Goal: Information Seeking & Learning: Learn about a topic

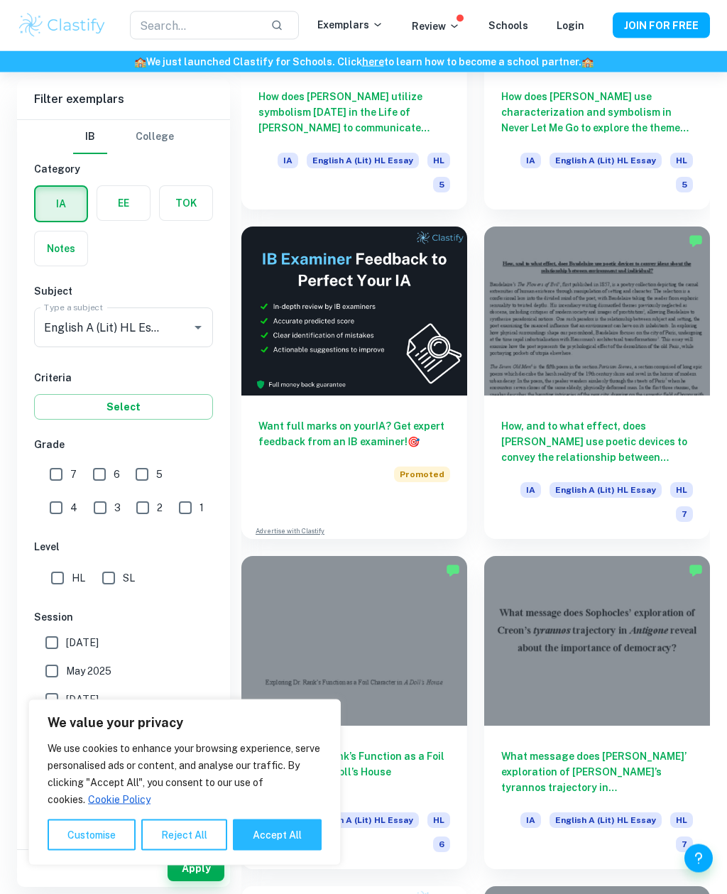
scroll to position [585, 0]
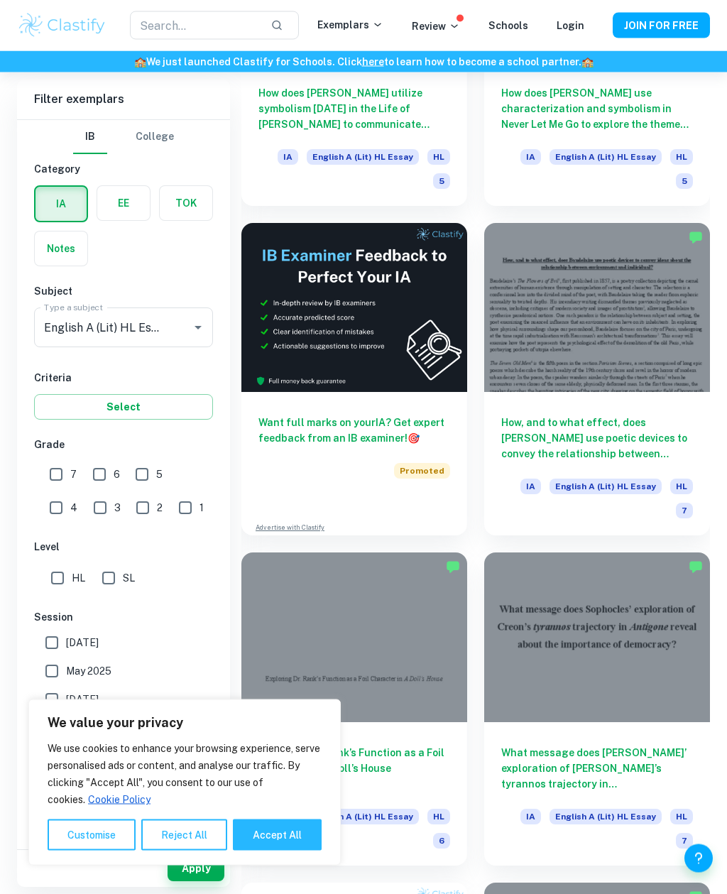
click at [647, 315] on div at bounding box center [597, 309] width 226 height 170
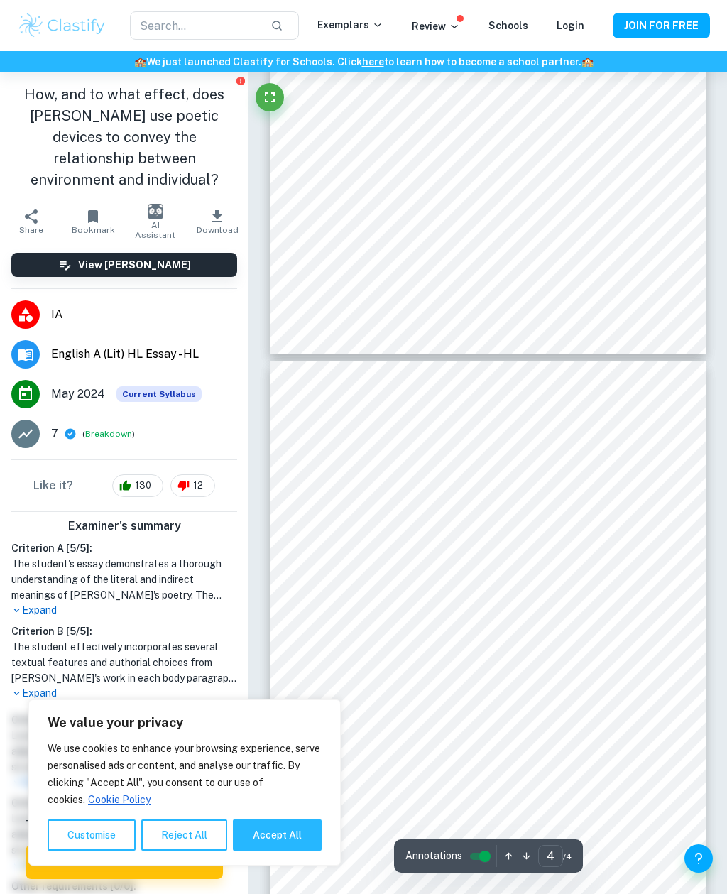
scroll to position [1789, 0]
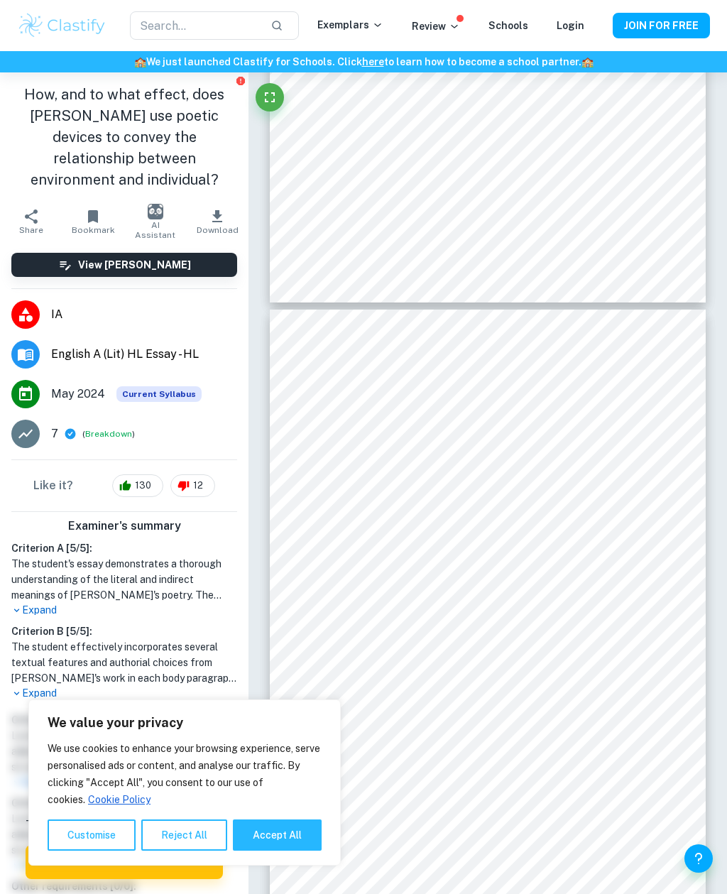
click at [49, 603] on p "Expand" at bounding box center [124, 610] width 226 height 15
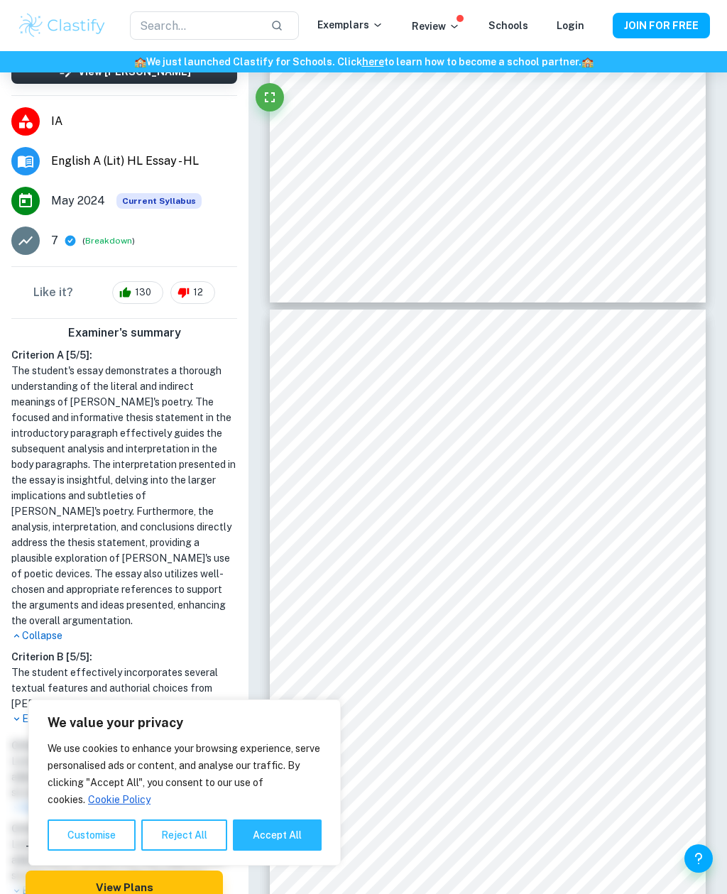
scroll to position [192, 0]
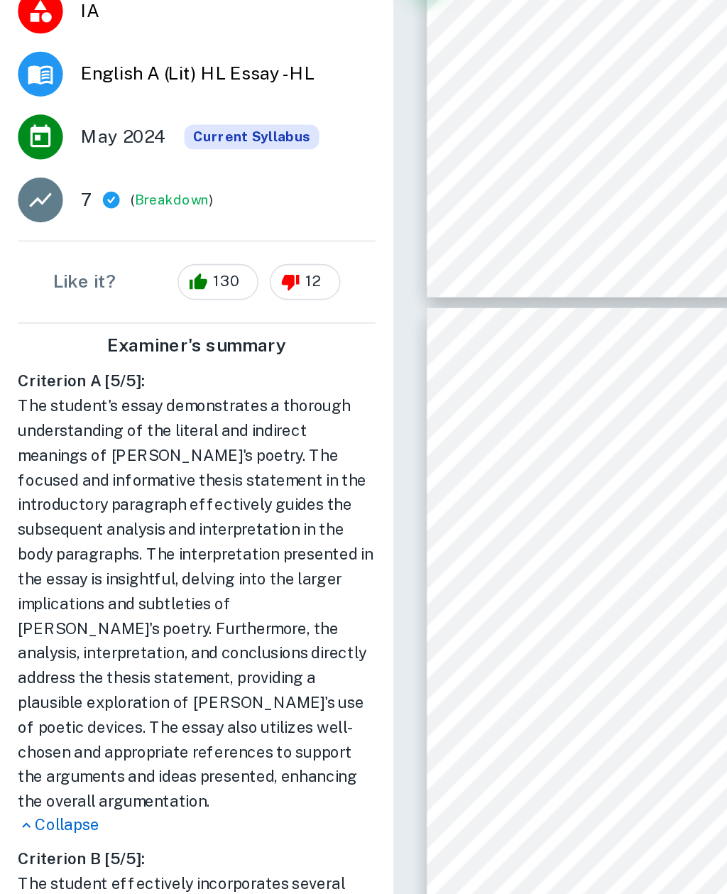
click at [48, 629] on p "Collapse" at bounding box center [124, 636] width 226 height 15
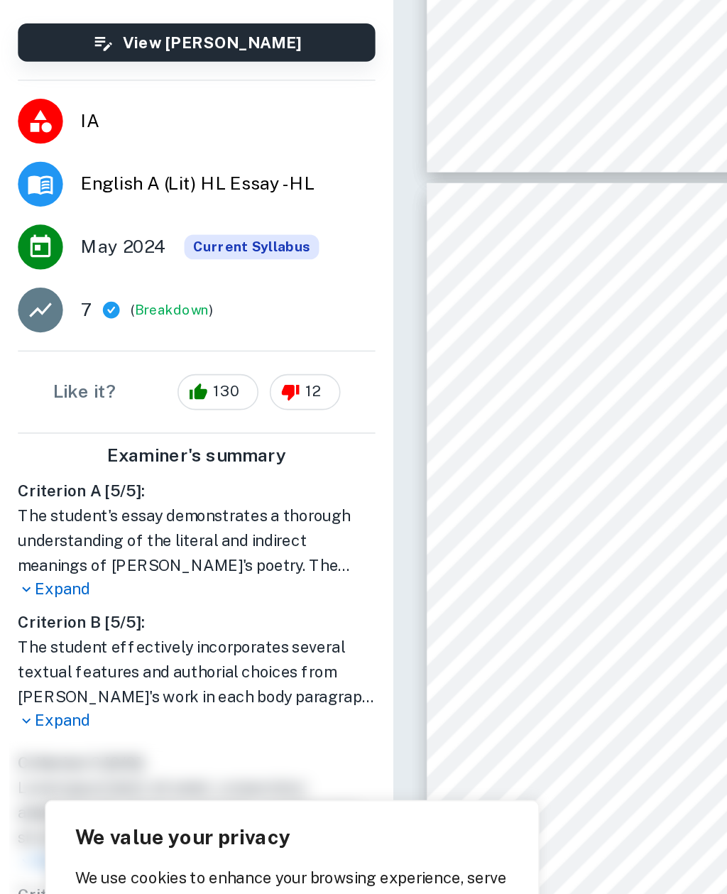
click at [54, 642] on p "Expand" at bounding box center [124, 649] width 226 height 15
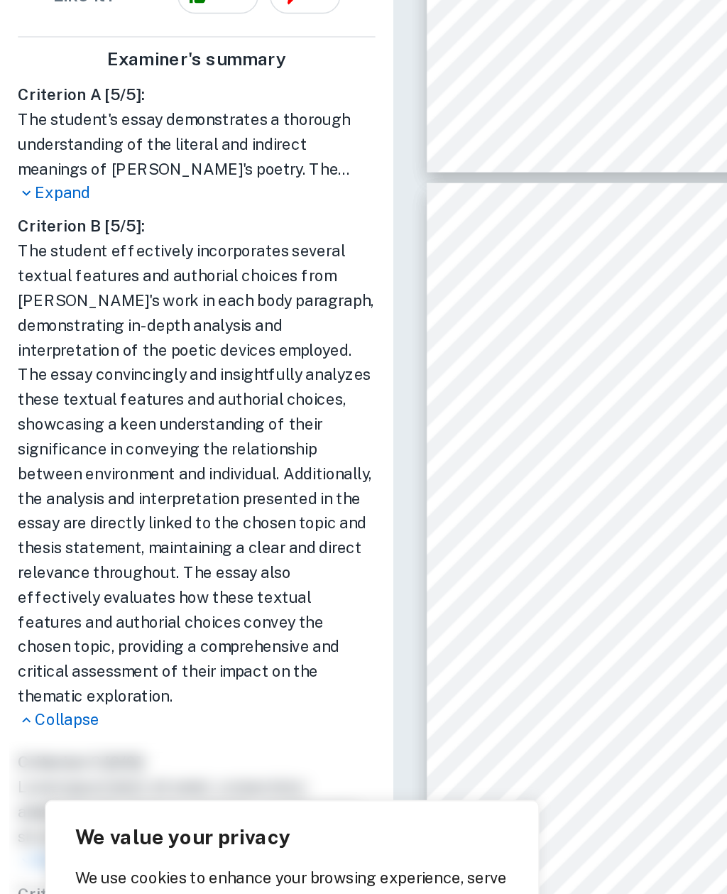
scroll to position [294, 0]
click at [53, 642] on p "Collapse" at bounding box center [124, 649] width 226 height 15
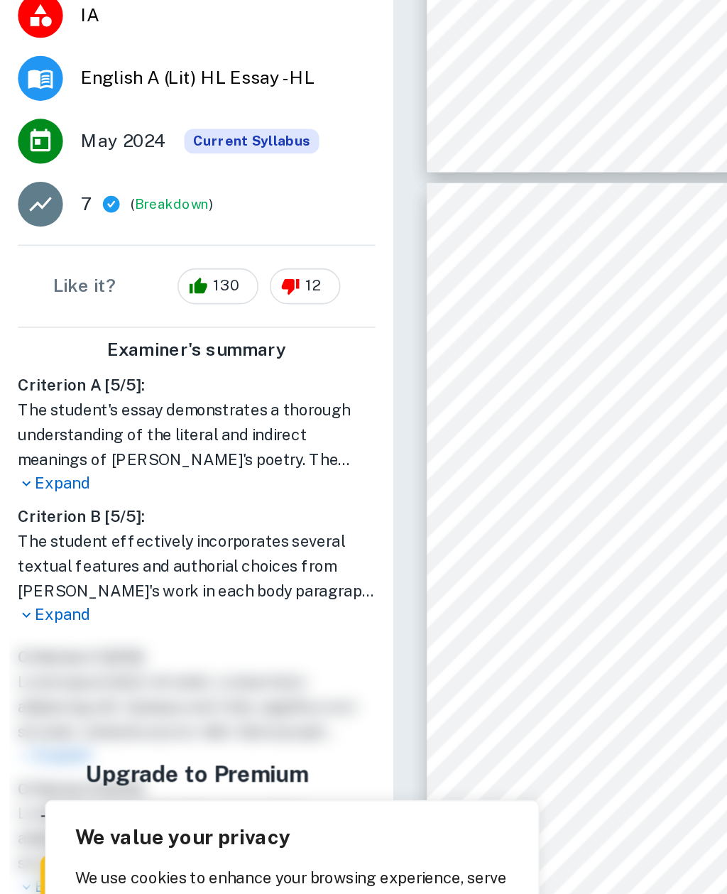
scroll to position [44, 0]
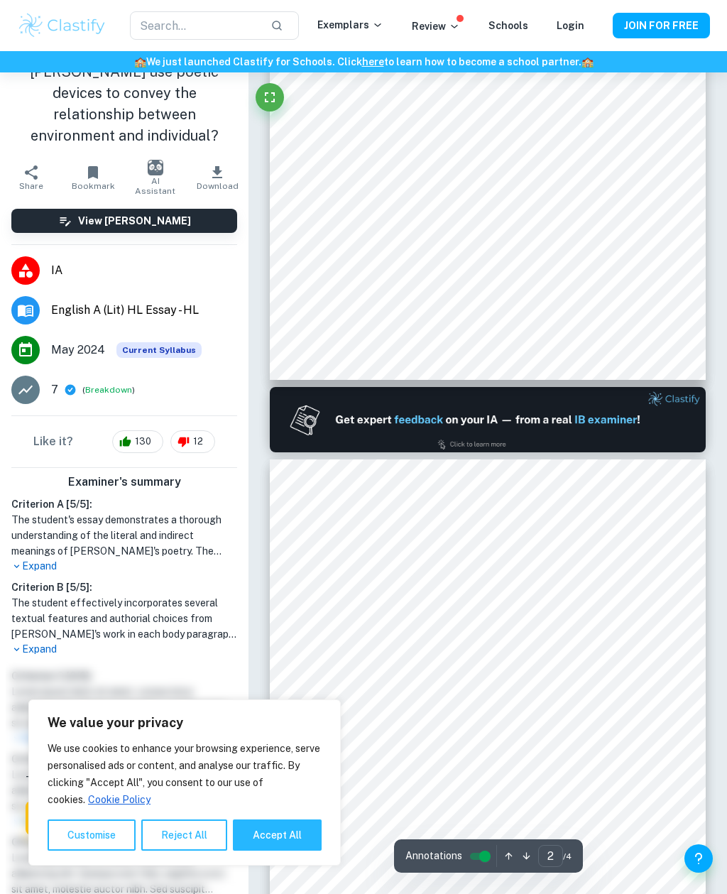
type input "1"
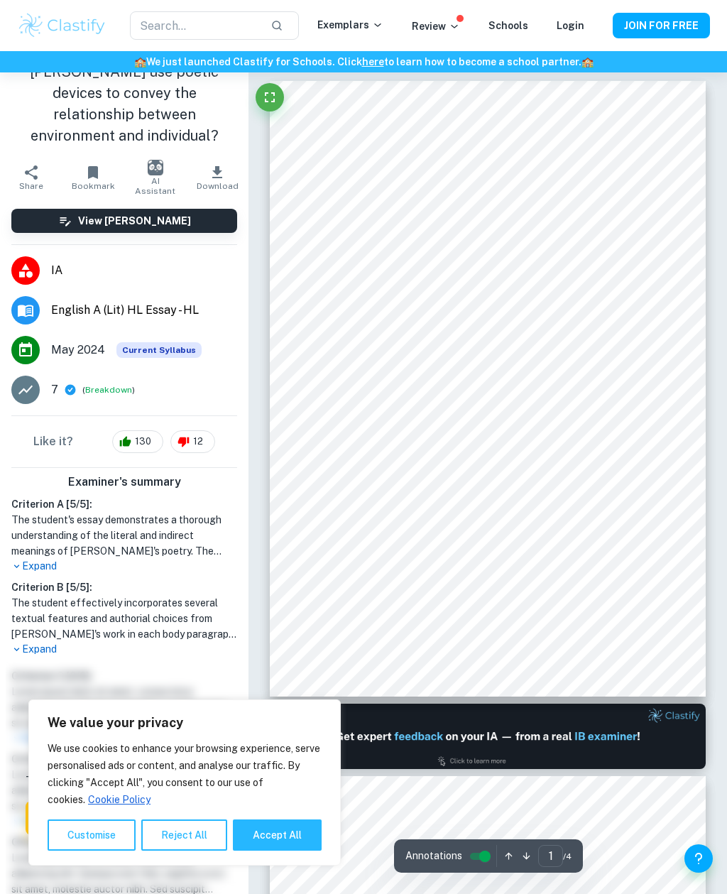
scroll to position [0, 0]
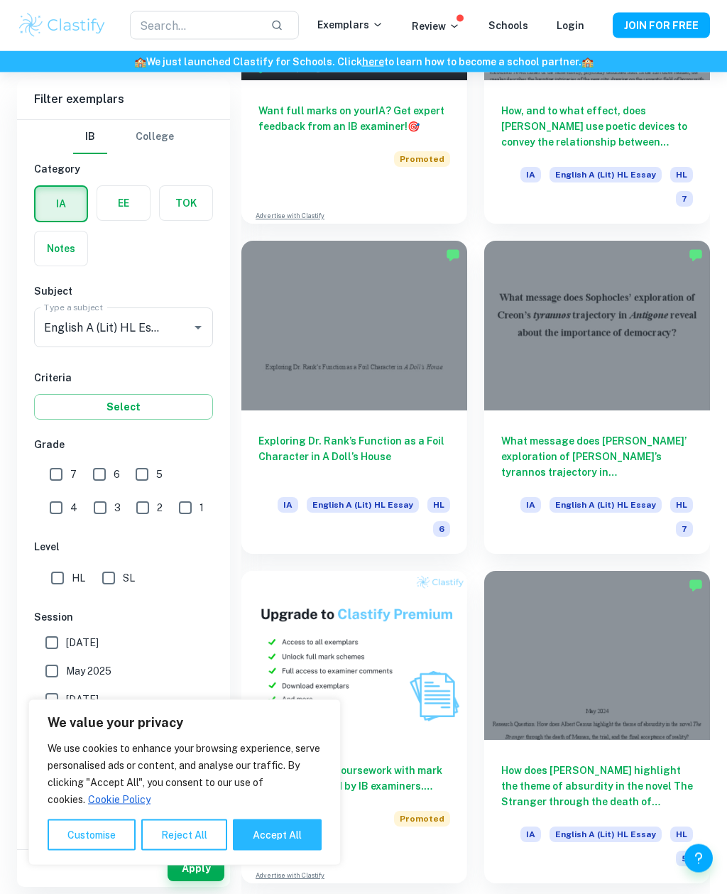
scroll to position [898, 0]
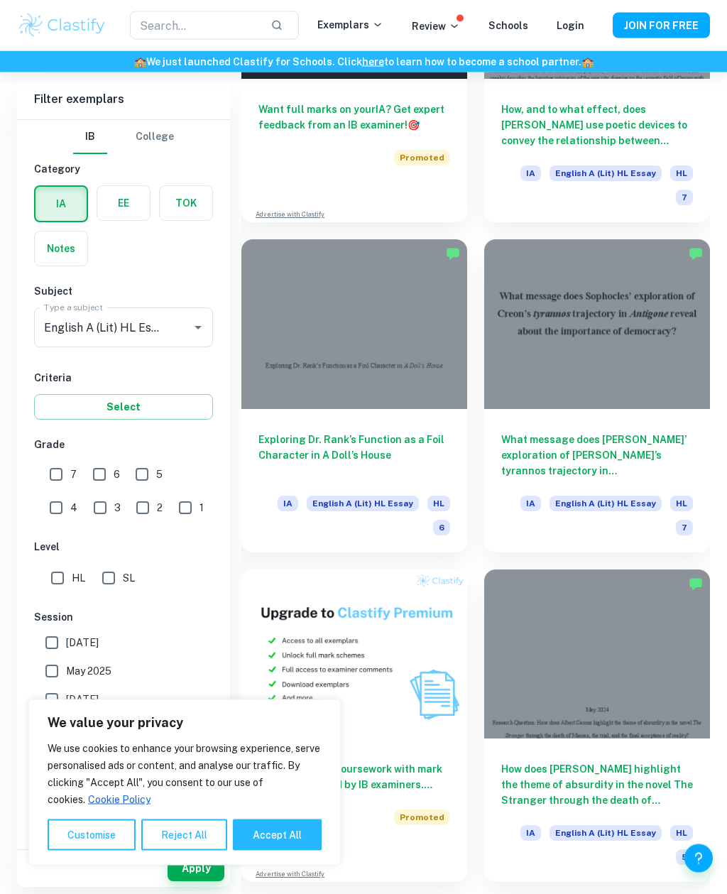
click at [632, 388] on div at bounding box center [597, 325] width 226 height 170
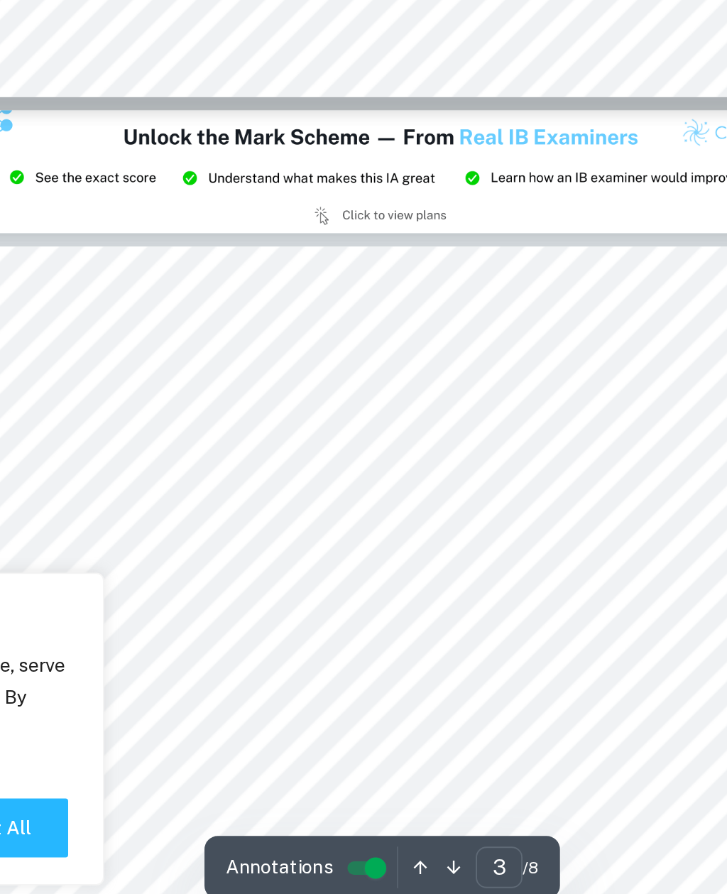
scroll to position [849, 0]
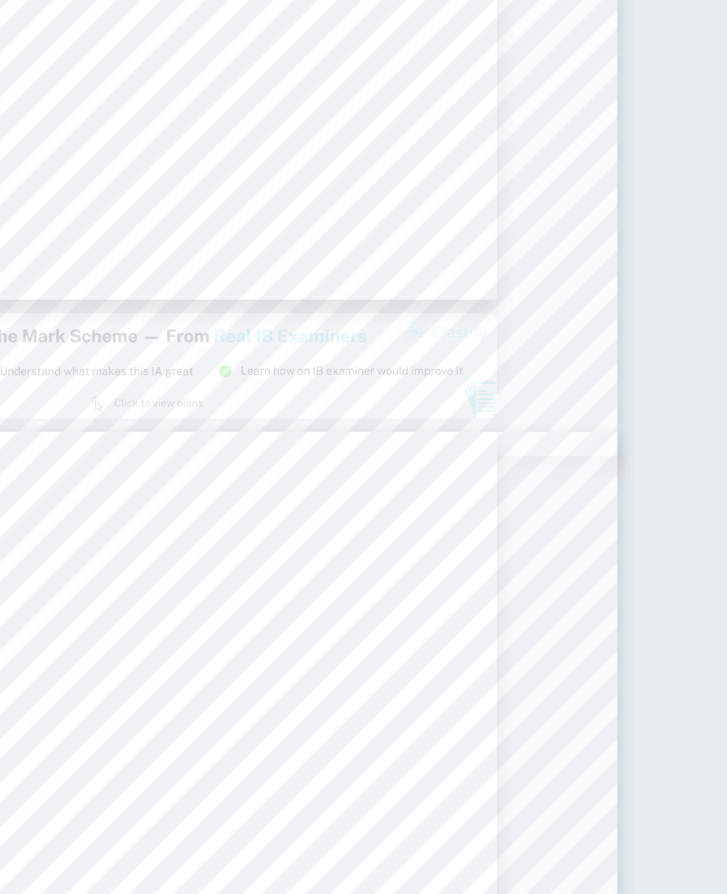
type input "2"
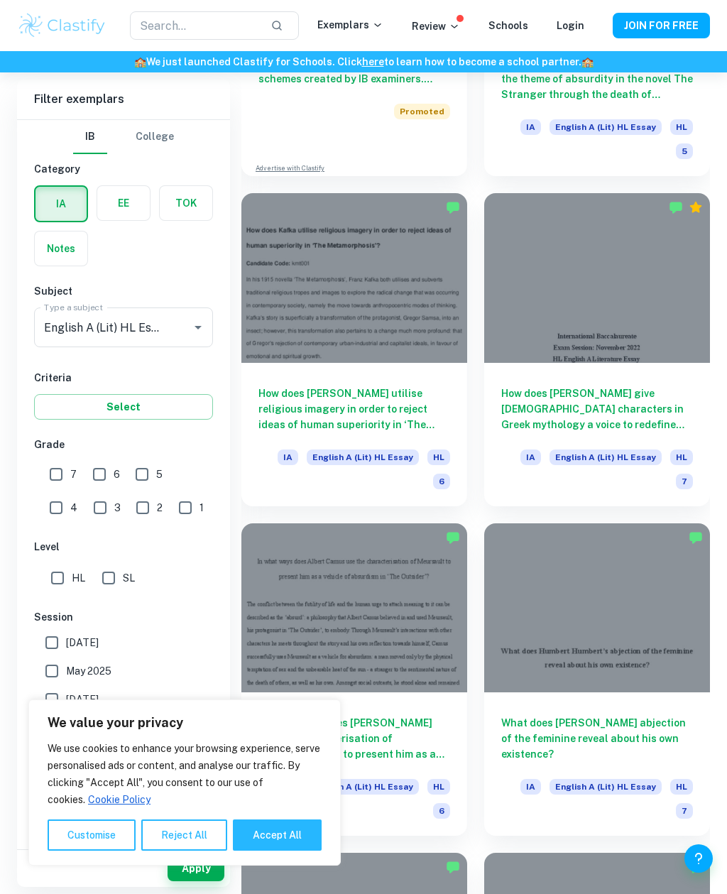
scroll to position [1575, 0]
